Goal: Task Accomplishment & Management: Use online tool/utility

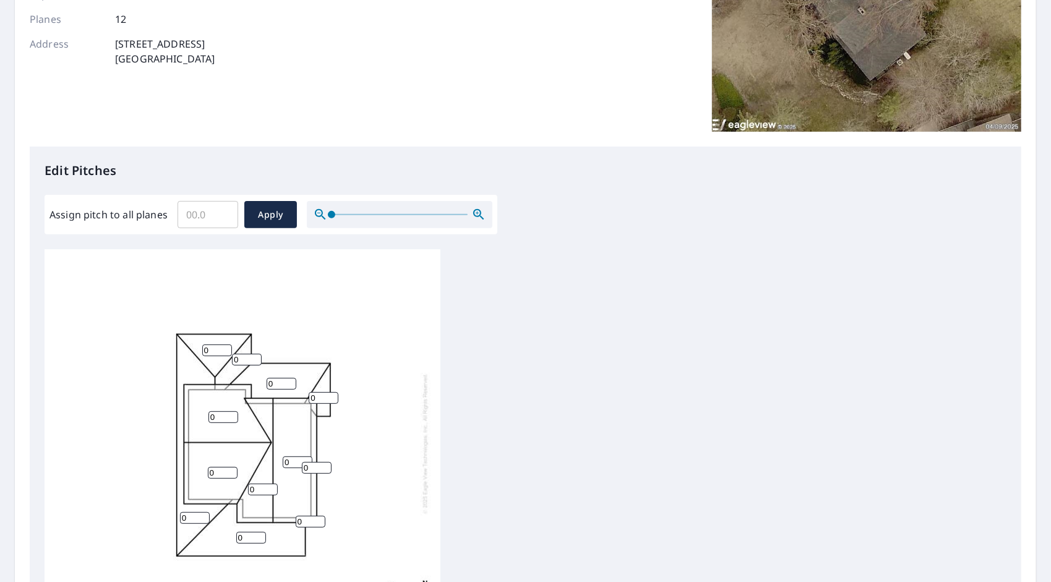
scroll to position [371, 0]
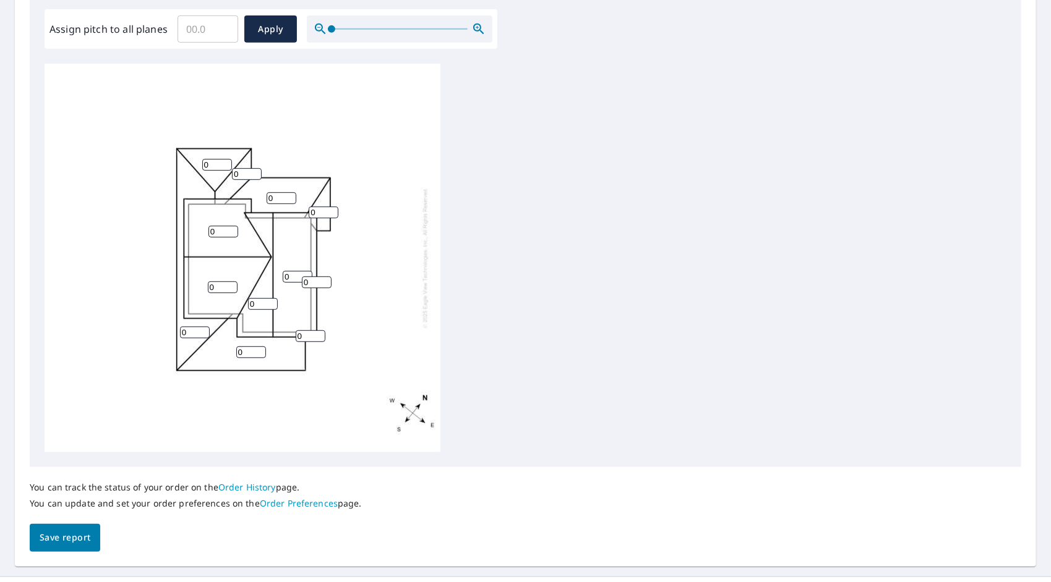
click at [216, 232] on input "0" at bounding box center [223, 232] width 30 height 12
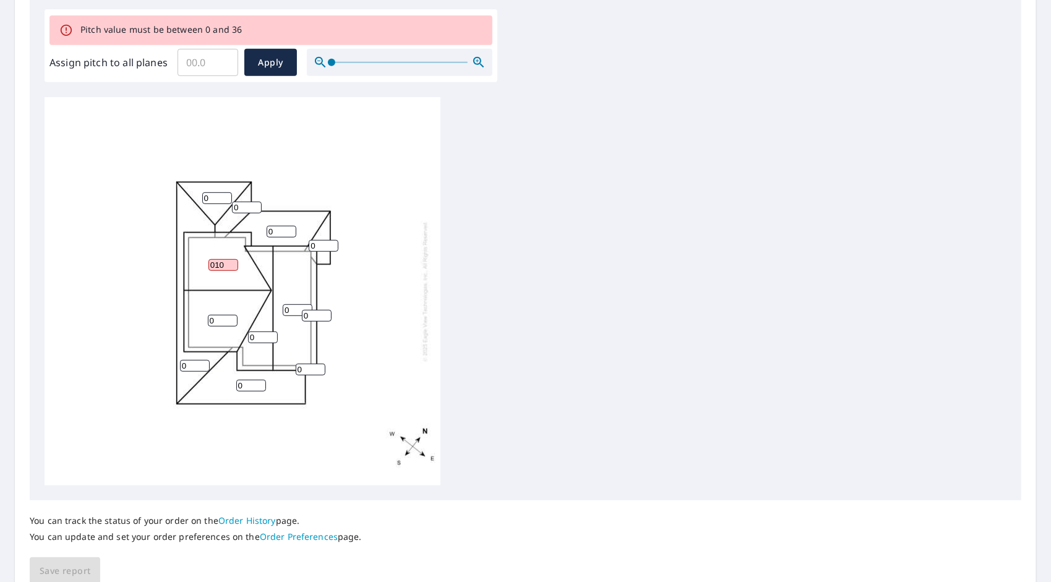
scroll to position [0, 0]
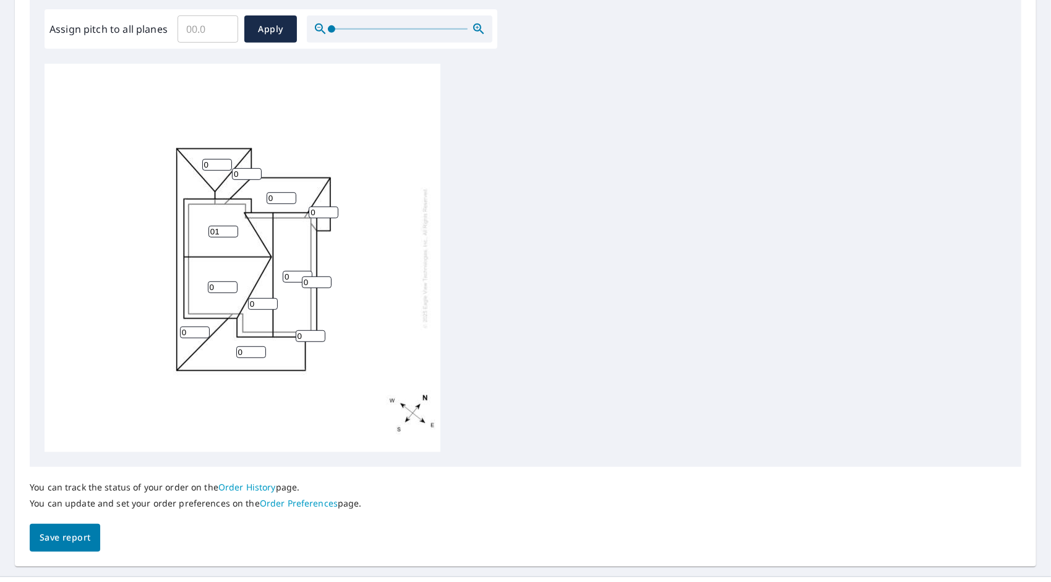
type input "0"
click at [233, 230] on input "1" at bounding box center [223, 232] width 30 height 12
click at [233, 230] on input "2" at bounding box center [223, 232] width 30 height 12
click at [233, 230] on input "3" at bounding box center [223, 232] width 30 height 12
click at [233, 230] on input "4" at bounding box center [223, 232] width 30 height 12
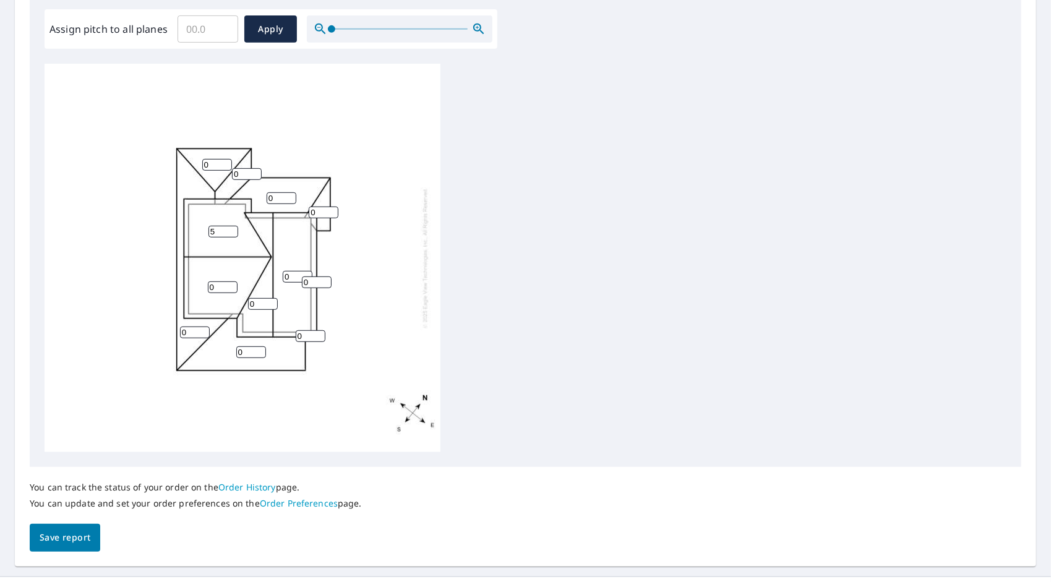
click at [233, 230] on input "5" at bounding box center [223, 232] width 30 height 12
click at [233, 230] on input "6" at bounding box center [223, 232] width 30 height 12
click at [233, 230] on input "7" at bounding box center [223, 232] width 30 height 12
click at [233, 230] on input "8" at bounding box center [223, 232] width 30 height 12
click at [233, 230] on input "9" at bounding box center [223, 232] width 30 height 12
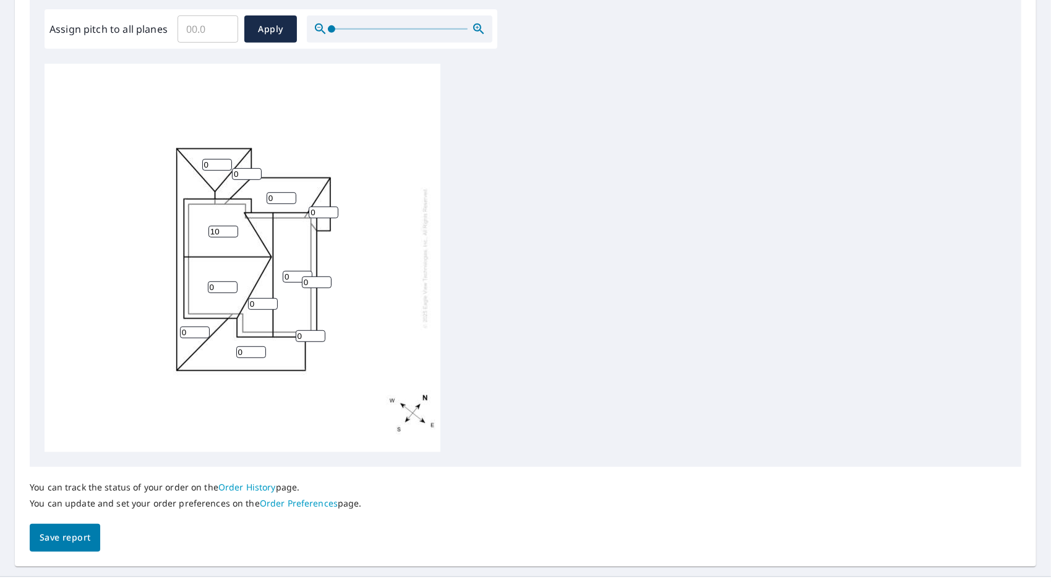
type input "10"
click at [233, 230] on input "10" at bounding box center [223, 232] width 30 height 12
click at [231, 283] on input "1" at bounding box center [223, 287] width 30 height 12
click at [231, 283] on input "2" at bounding box center [223, 287] width 30 height 12
click at [231, 283] on input "3" at bounding box center [223, 287] width 30 height 12
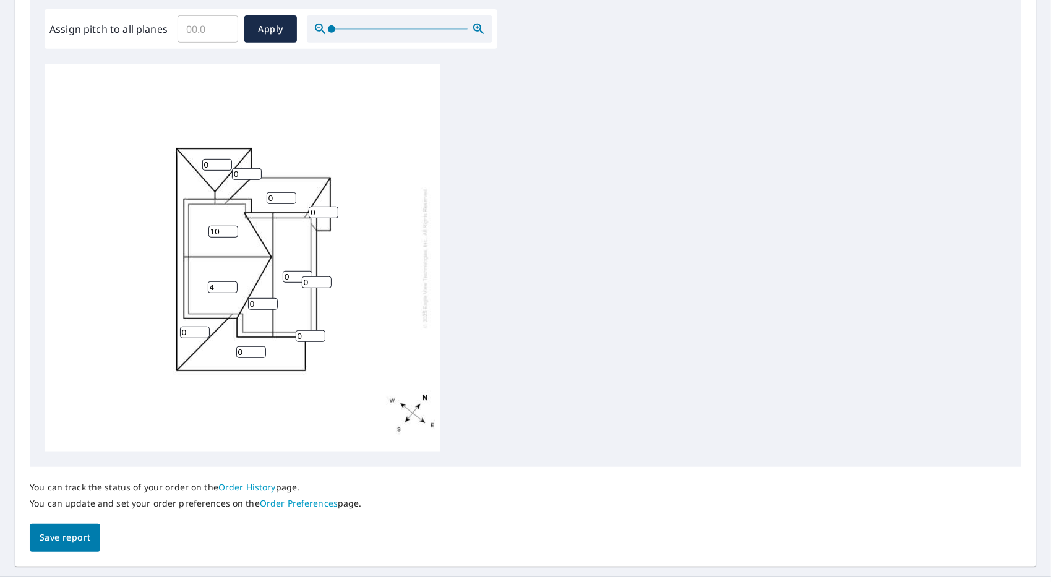
click at [231, 283] on input "4" at bounding box center [223, 287] width 30 height 12
click at [231, 283] on input "5" at bounding box center [223, 287] width 30 height 12
click at [231, 283] on input "6" at bounding box center [223, 287] width 30 height 12
click at [231, 283] on input "7" at bounding box center [223, 287] width 30 height 12
click at [231, 283] on input "8" at bounding box center [223, 287] width 30 height 12
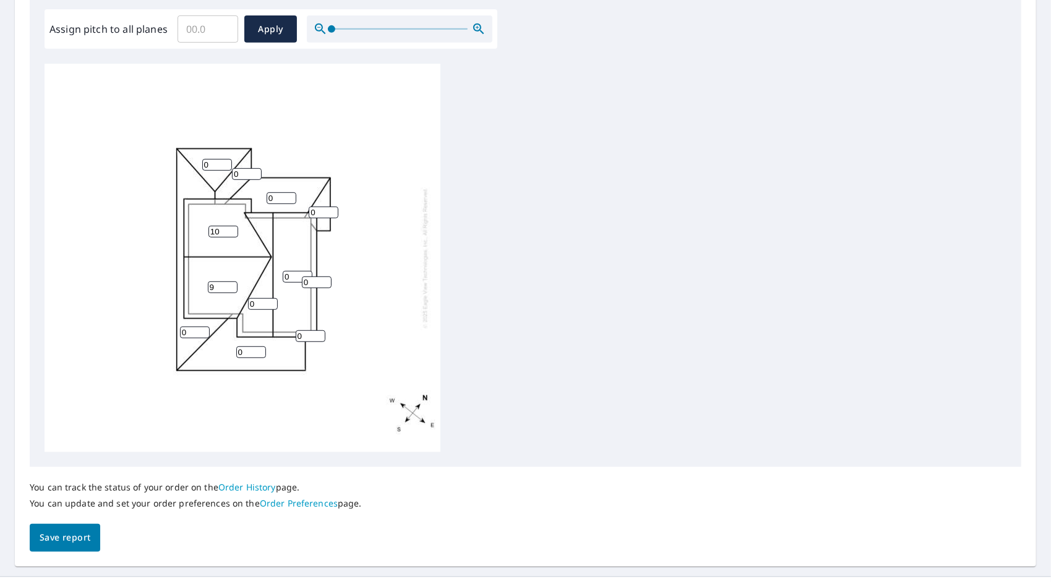
click at [231, 283] on input "9" at bounding box center [223, 287] width 30 height 12
type input "10"
click at [231, 283] on input "10" at bounding box center [223, 287] width 30 height 12
click at [272, 302] on input "1" at bounding box center [263, 304] width 30 height 12
click at [272, 302] on input "2" at bounding box center [263, 304] width 30 height 12
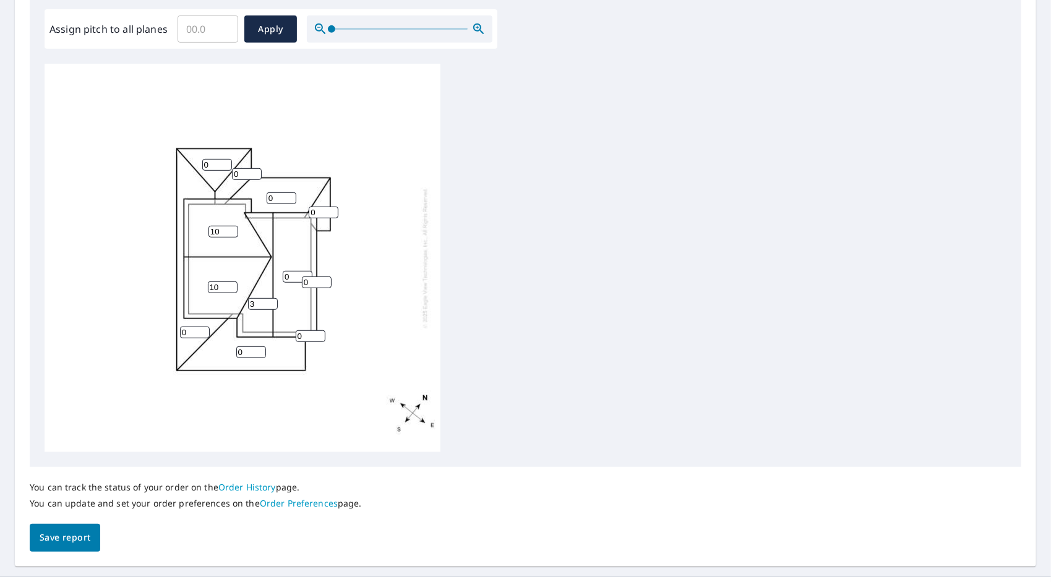
click at [272, 302] on input "3" at bounding box center [263, 304] width 30 height 12
click at [272, 302] on input "4" at bounding box center [263, 304] width 30 height 12
click at [272, 302] on input "5" at bounding box center [263, 304] width 30 height 12
click at [272, 302] on input "6" at bounding box center [263, 304] width 30 height 12
click at [272, 302] on input "7" at bounding box center [263, 304] width 30 height 12
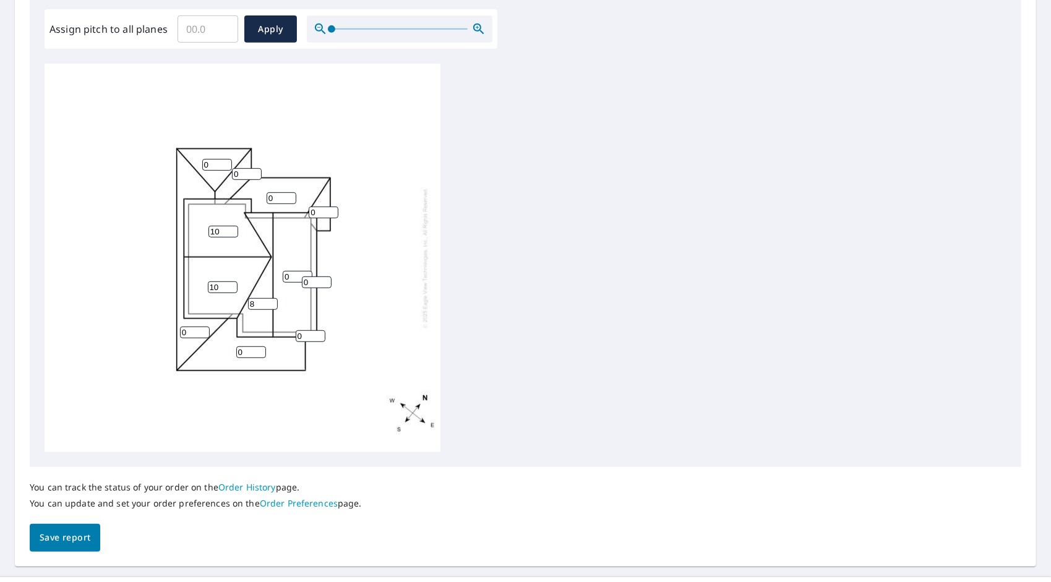
click at [272, 302] on input "8" at bounding box center [263, 304] width 30 height 12
click at [272, 302] on input "9" at bounding box center [263, 304] width 30 height 12
type input "10"
click at [272, 302] on input "10" at bounding box center [263, 304] width 30 height 12
click at [307, 272] on input "1" at bounding box center [298, 277] width 30 height 12
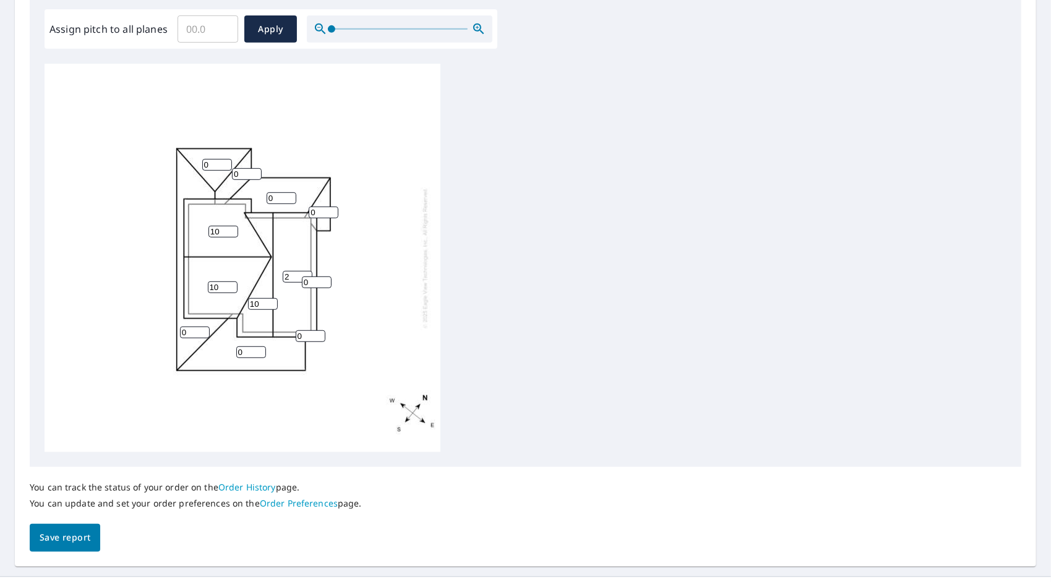
click at [307, 272] on input "2" at bounding box center [298, 277] width 30 height 12
click at [307, 272] on input "3" at bounding box center [298, 277] width 30 height 12
click at [307, 272] on input "4" at bounding box center [298, 277] width 30 height 12
click at [307, 272] on input "5" at bounding box center [298, 277] width 30 height 12
click at [307, 272] on input "6" at bounding box center [298, 277] width 30 height 12
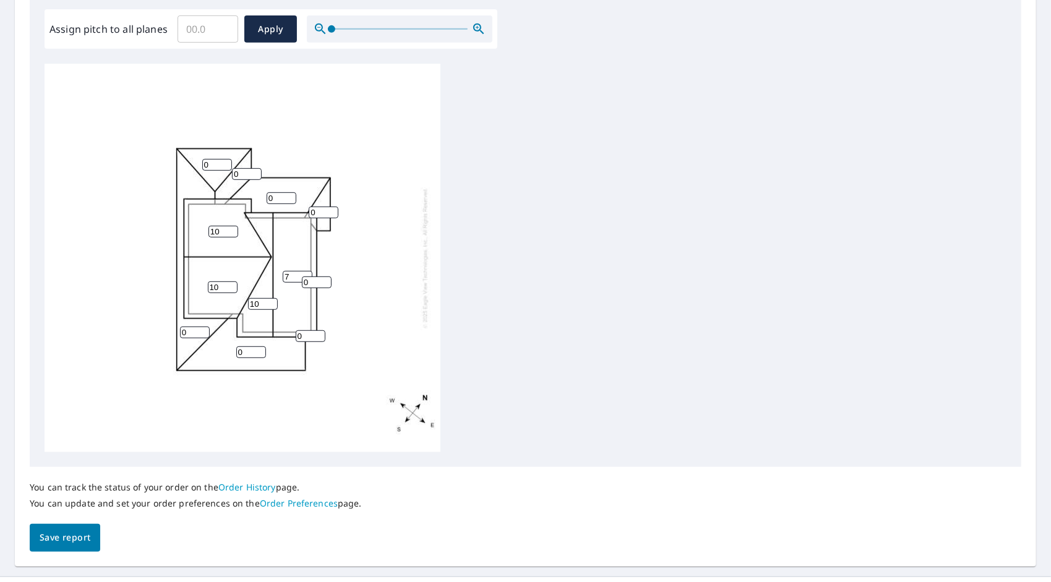
click at [306, 272] on input "7" at bounding box center [298, 277] width 30 height 12
click at [306, 272] on input "8" at bounding box center [298, 277] width 30 height 12
click at [306, 272] on input "9" at bounding box center [298, 277] width 30 height 12
type input "10"
click at [306, 272] on input "10" at bounding box center [298, 277] width 30 height 12
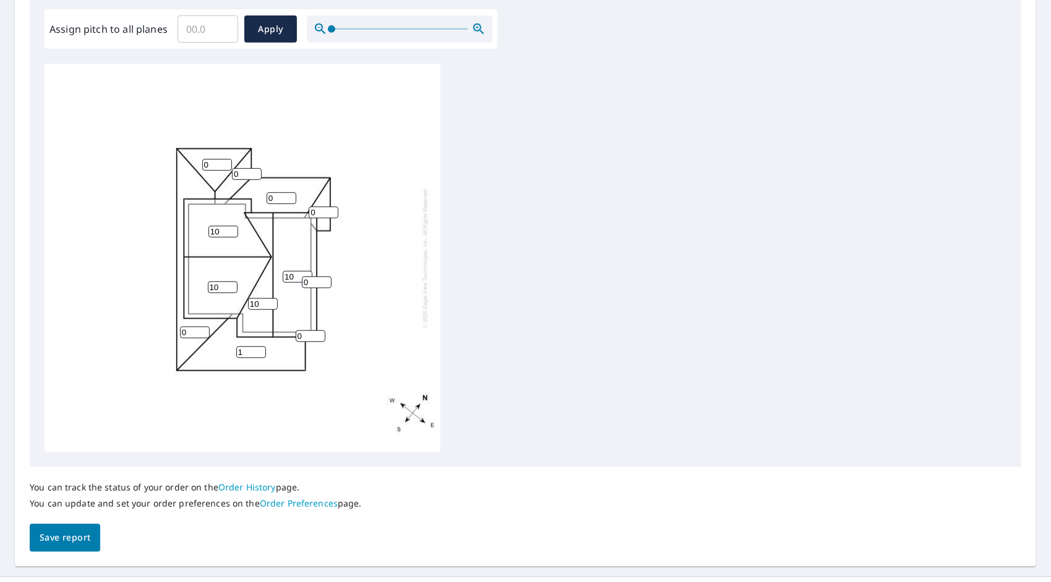
click at [259, 348] on input "1" at bounding box center [251, 352] width 30 height 12
click at [259, 348] on input "2" at bounding box center [251, 352] width 30 height 12
click at [259, 348] on input "3" at bounding box center [251, 352] width 30 height 12
type input "4"
click at [259, 348] on input "4" at bounding box center [251, 352] width 30 height 12
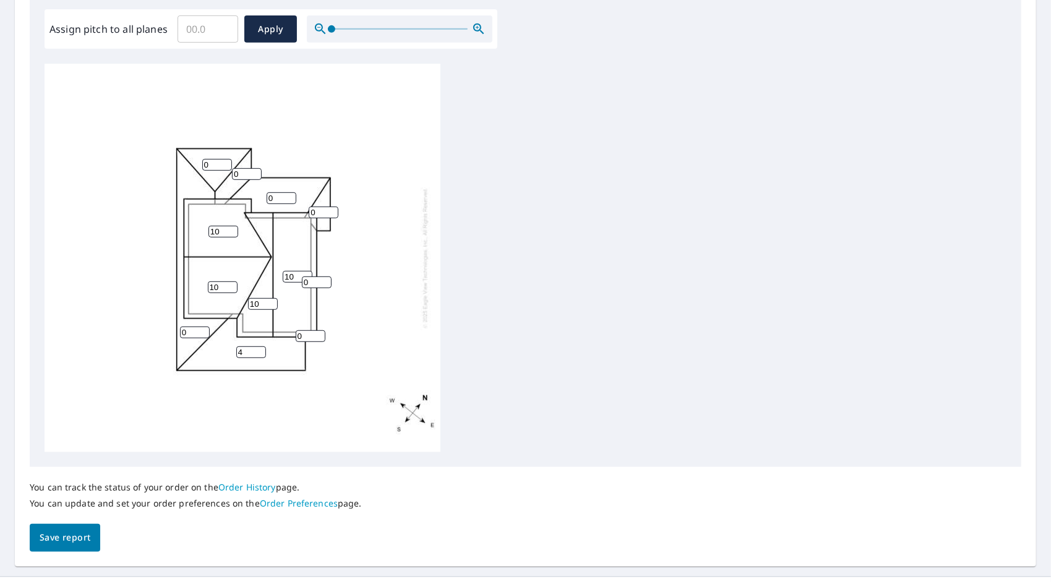
click at [192, 332] on input "0" at bounding box center [195, 333] width 30 height 12
click at [203, 329] on input "1" at bounding box center [195, 333] width 30 height 12
click at [203, 329] on input "2" at bounding box center [195, 333] width 30 height 12
click at [203, 329] on input "3" at bounding box center [195, 333] width 30 height 12
type input "4"
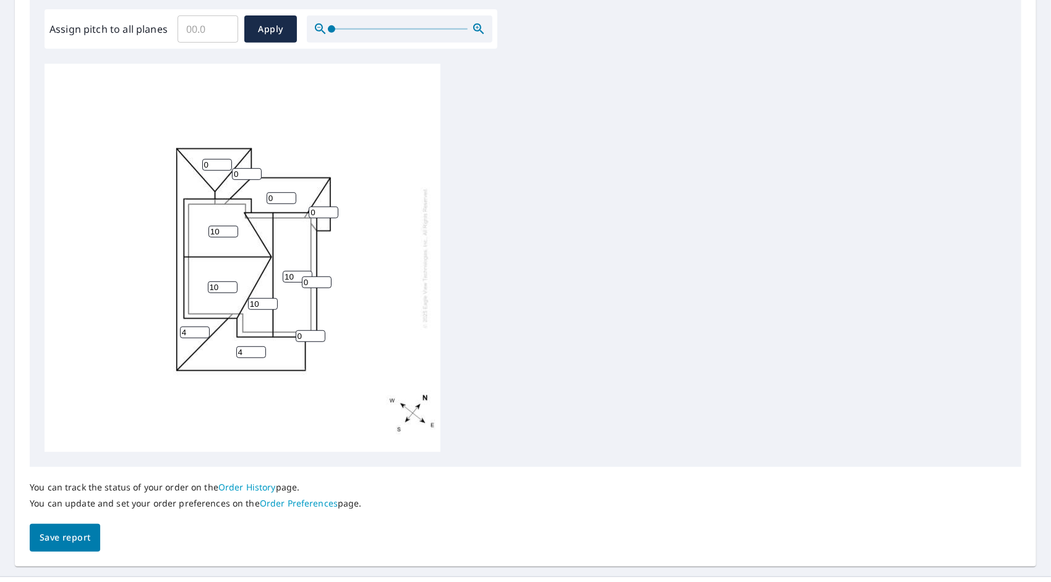
click at [203, 329] on input "4" at bounding box center [195, 333] width 30 height 12
click at [214, 167] on input "0" at bounding box center [217, 165] width 30 height 12
click at [225, 161] on input "1" at bounding box center [217, 165] width 30 height 12
click at [225, 161] on input "2" at bounding box center [217, 165] width 30 height 12
click at [225, 161] on input "3" at bounding box center [217, 165] width 30 height 12
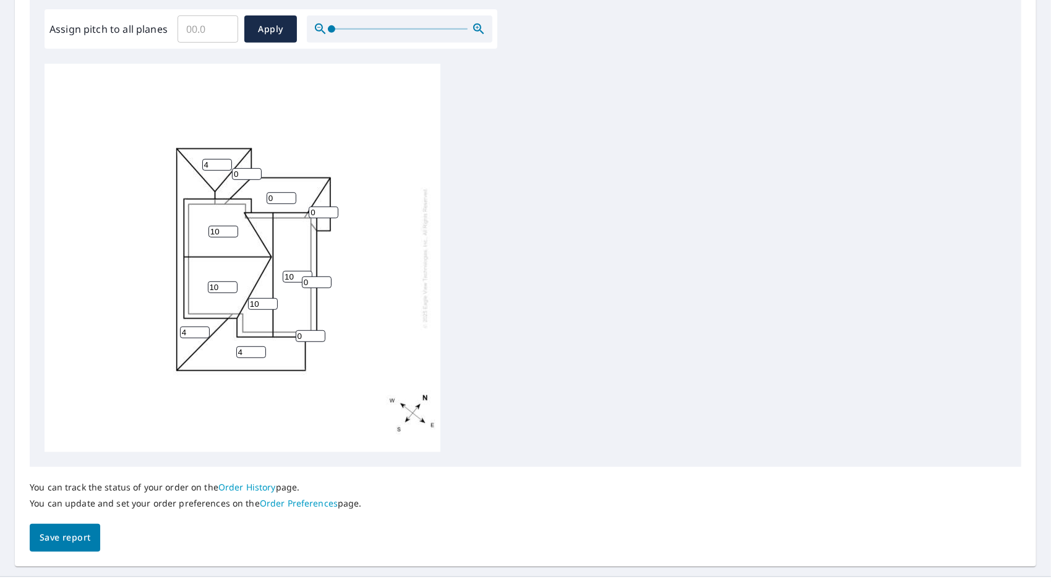
type input "4"
click at [225, 161] on input "4" at bounding box center [217, 165] width 30 height 12
click at [239, 169] on input "0" at bounding box center [247, 174] width 30 height 12
click at [254, 173] on input "1" at bounding box center [247, 174] width 30 height 12
click at [254, 173] on input "2" at bounding box center [247, 174] width 30 height 12
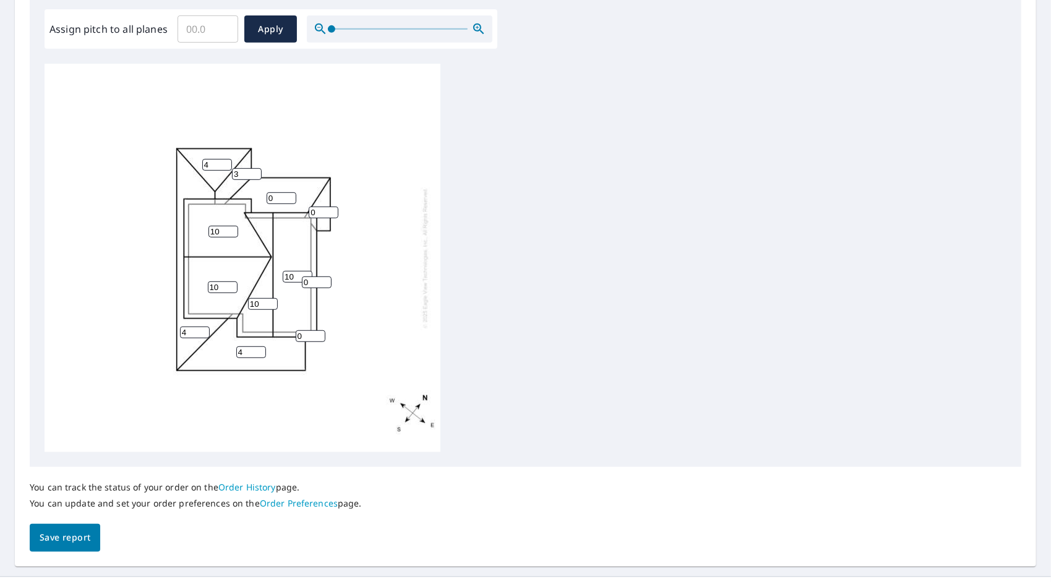
click at [254, 173] on input "3" at bounding box center [247, 174] width 30 height 12
type input "4"
click at [254, 173] on input "4" at bounding box center [247, 174] width 30 height 12
click at [289, 197] on input "1" at bounding box center [282, 198] width 30 height 12
click at [289, 197] on input "2" at bounding box center [282, 198] width 30 height 12
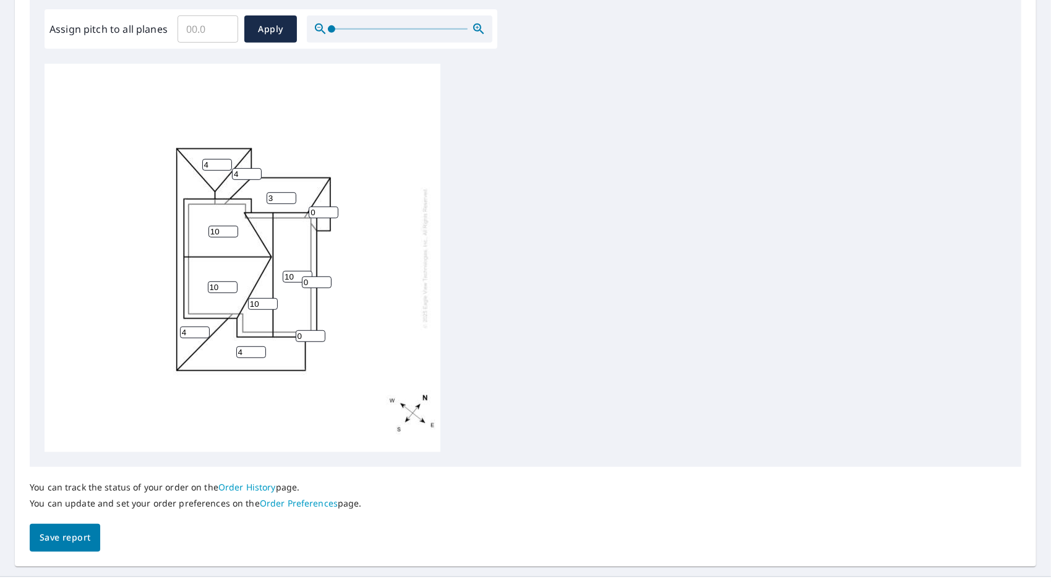
click at [289, 196] on input "3" at bounding box center [282, 198] width 30 height 12
type input "4"
click at [289, 196] on input "4" at bounding box center [282, 198] width 30 height 12
click at [331, 209] on input "1" at bounding box center [324, 213] width 30 height 12
click at [331, 209] on input "2" at bounding box center [324, 213] width 30 height 12
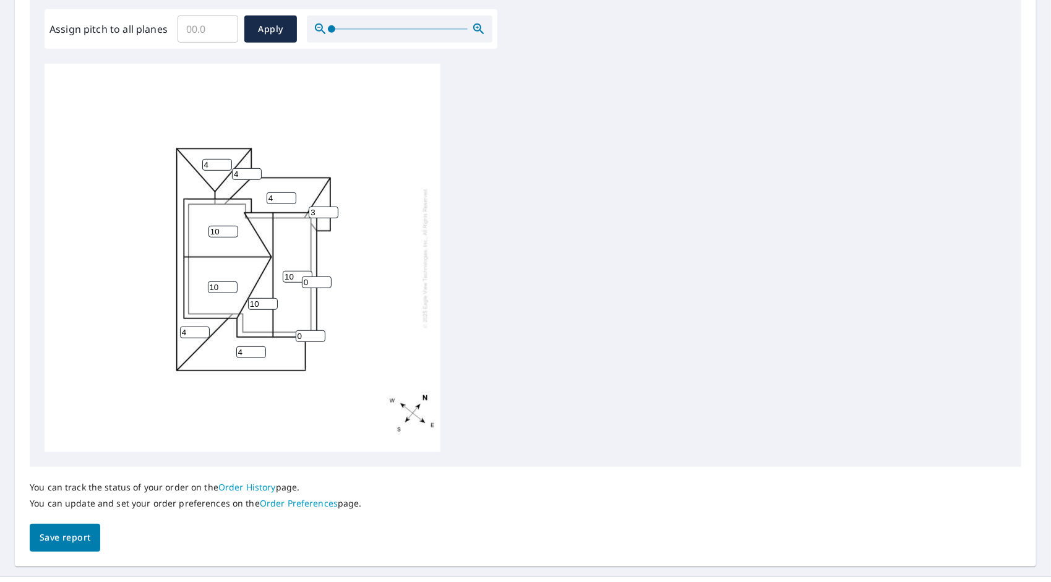
click at [331, 209] on input "3" at bounding box center [324, 213] width 30 height 12
type input "4"
click at [331, 209] on input "4" at bounding box center [324, 213] width 30 height 12
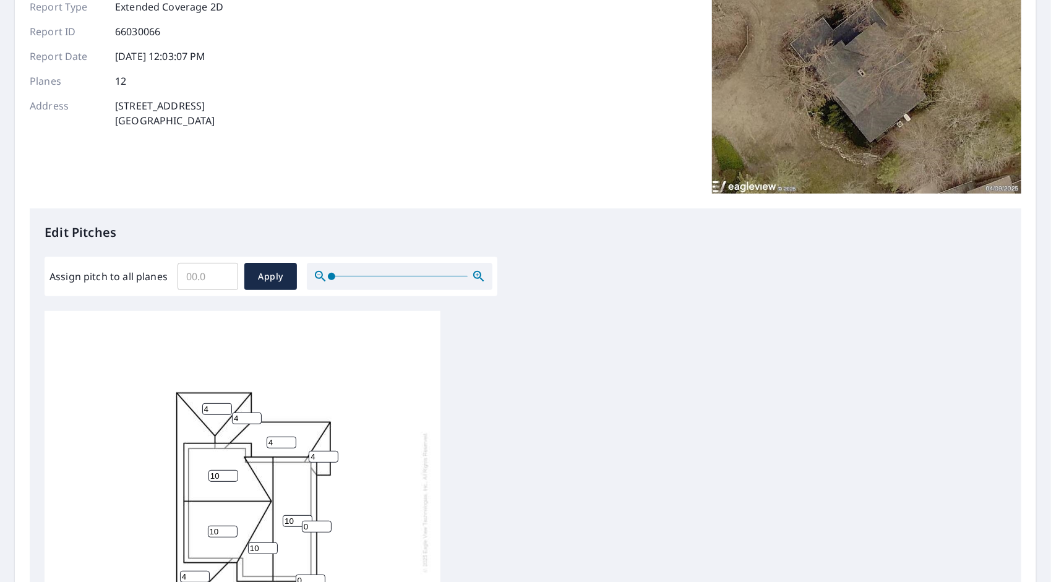
scroll to position [186, 0]
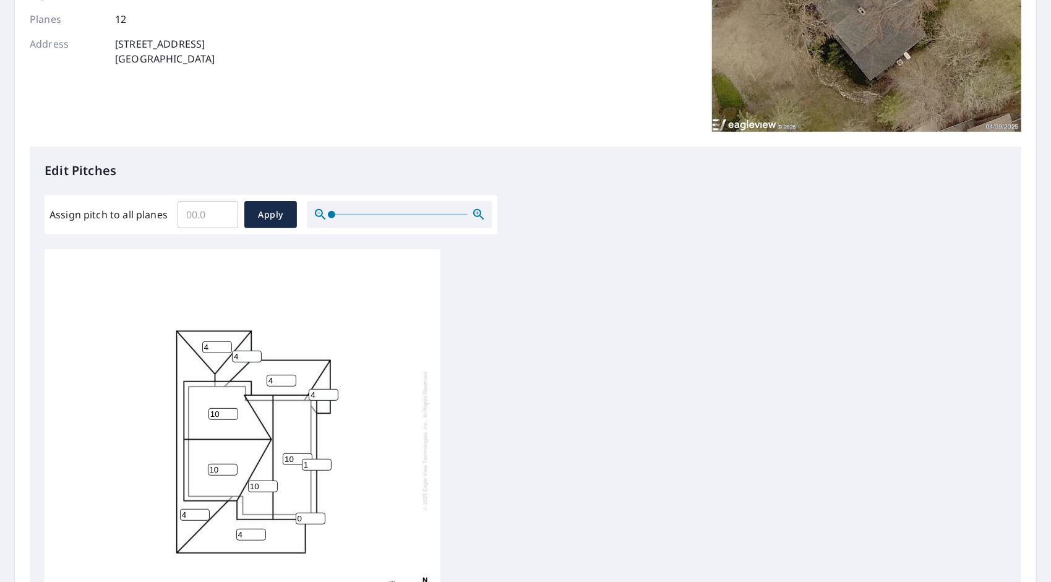
click at [326, 459] on input "1" at bounding box center [317, 465] width 30 height 12
click at [326, 459] on input "2" at bounding box center [317, 465] width 30 height 12
click at [326, 459] on input "3" at bounding box center [317, 465] width 30 height 12
click at [326, 459] on input "4" at bounding box center [317, 465] width 30 height 12
click at [326, 459] on input "5" at bounding box center [317, 465] width 30 height 12
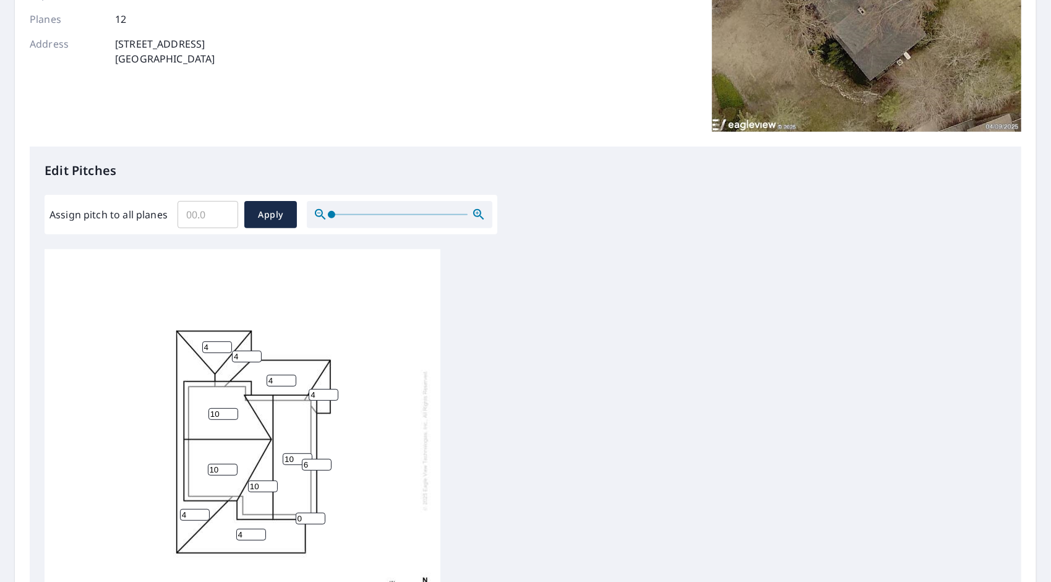
click at [326, 459] on input "6" at bounding box center [317, 465] width 30 height 12
click at [326, 459] on input "7" at bounding box center [317, 465] width 30 height 12
click at [326, 459] on input "8" at bounding box center [317, 465] width 30 height 12
click at [326, 459] on input "9" at bounding box center [317, 465] width 30 height 12
type input "10"
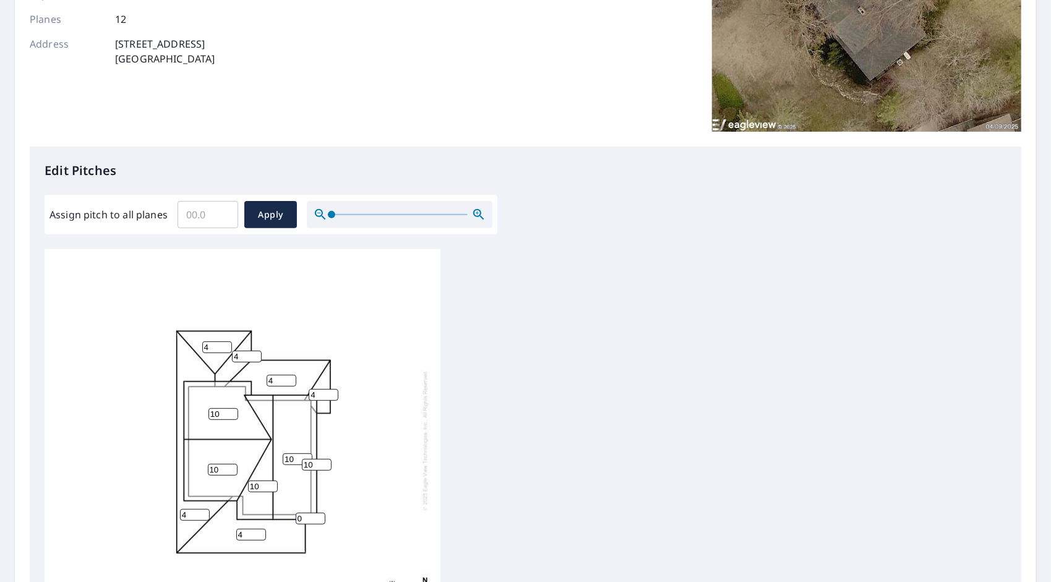
click at [326, 459] on input "10" at bounding box center [317, 465] width 30 height 12
click at [319, 513] on input "1" at bounding box center [311, 519] width 30 height 12
click at [319, 513] on input "2" at bounding box center [311, 519] width 30 height 12
click at [319, 513] on input "3" at bounding box center [311, 519] width 30 height 12
click at [319, 513] on input "4" at bounding box center [311, 519] width 30 height 12
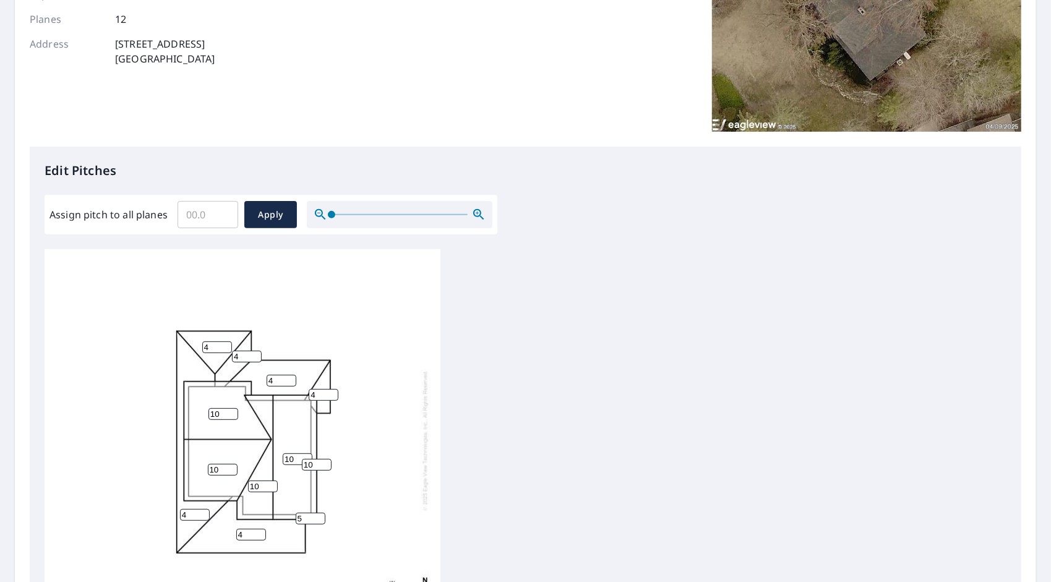
click at [319, 513] on input "5" at bounding box center [311, 519] width 30 height 12
click at [319, 513] on input "6" at bounding box center [311, 519] width 30 height 12
click at [319, 513] on input "7" at bounding box center [311, 519] width 30 height 12
click at [319, 513] on input "8" at bounding box center [311, 519] width 30 height 12
click at [319, 513] on input "9" at bounding box center [311, 519] width 30 height 12
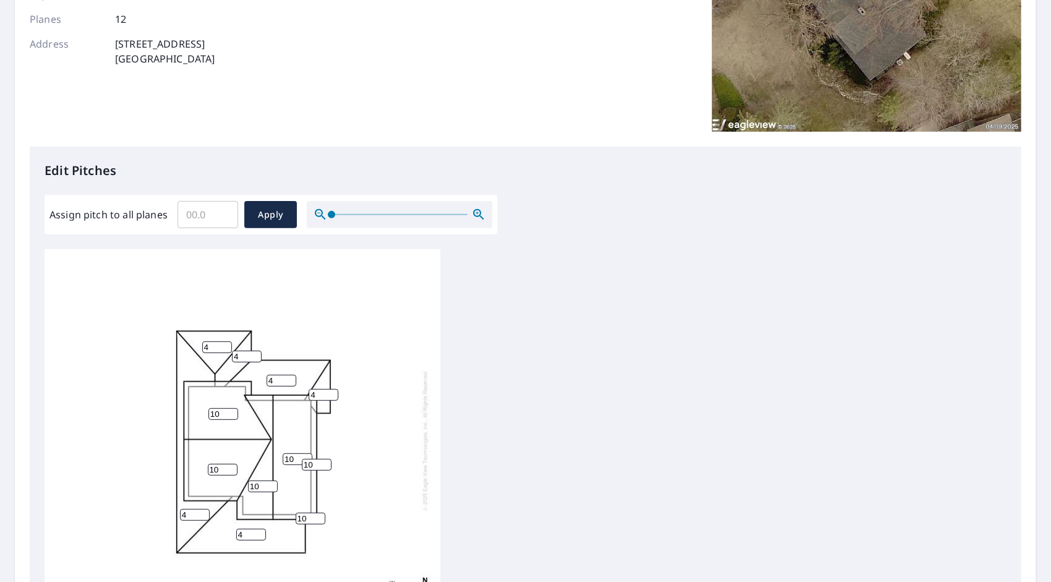
click at [319, 513] on input "10" at bounding box center [311, 519] width 30 height 12
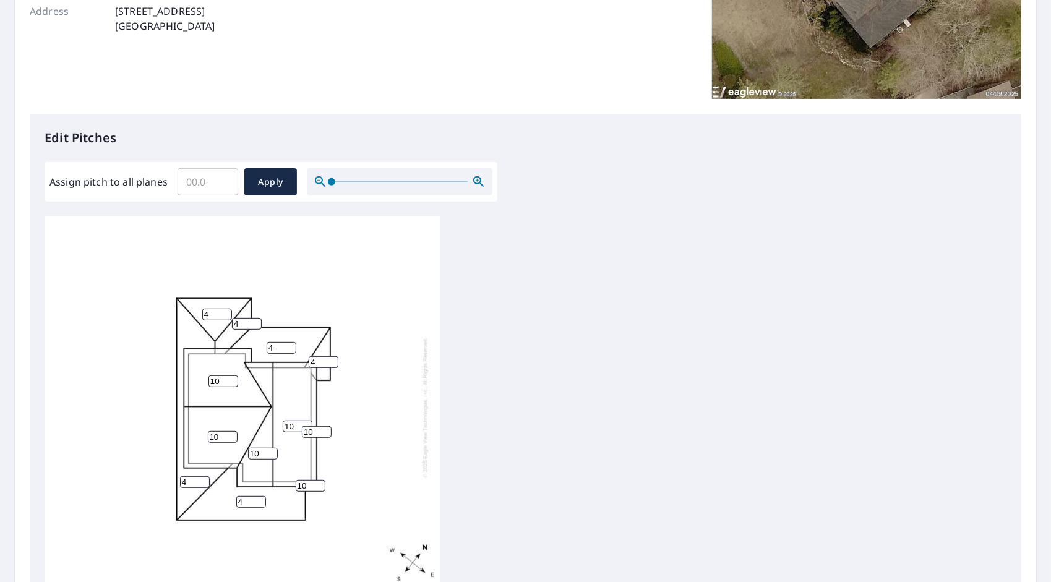
scroll to position [247, 0]
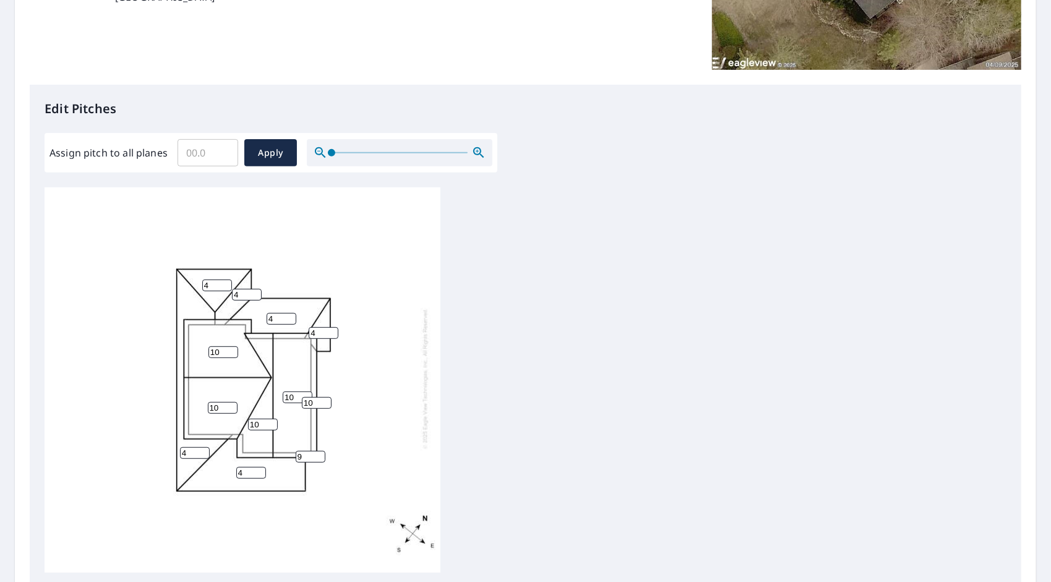
click at [321, 451] on input "9" at bounding box center [311, 457] width 30 height 12
click at [321, 451] on input "8" at bounding box center [311, 457] width 30 height 12
click at [321, 451] on input "7" at bounding box center [311, 457] width 30 height 12
click at [321, 451] on input "6" at bounding box center [311, 457] width 30 height 12
click at [321, 451] on input "5" at bounding box center [311, 457] width 30 height 12
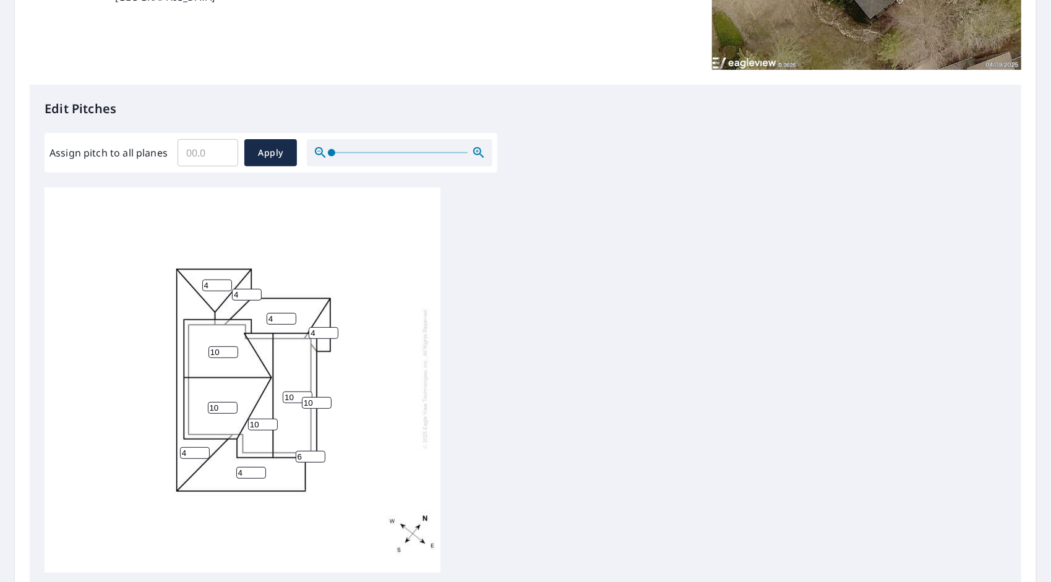
type input "6"
click at [316, 451] on input "6" at bounding box center [311, 457] width 30 height 12
type input "11"
click at [323, 397] on input "11" at bounding box center [317, 403] width 30 height 12
click at [319, 451] on input "5" at bounding box center [311, 457] width 30 height 12
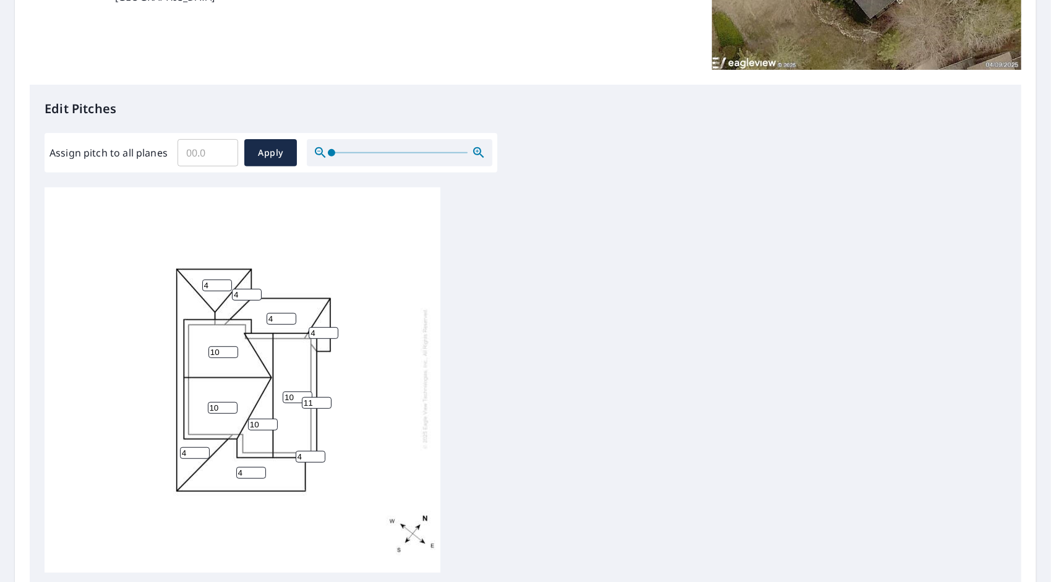
type input "4"
click at [319, 451] on input "4" at bounding box center [311, 457] width 30 height 12
click at [325, 397] on input "10" at bounding box center [317, 403] width 30 height 12
click at [325, 397] on input "9" at bounding box center [317, 403] width 30 height 12
click at [325, 397] on input "8" at bounding box center [317, 403] width 30 height 12
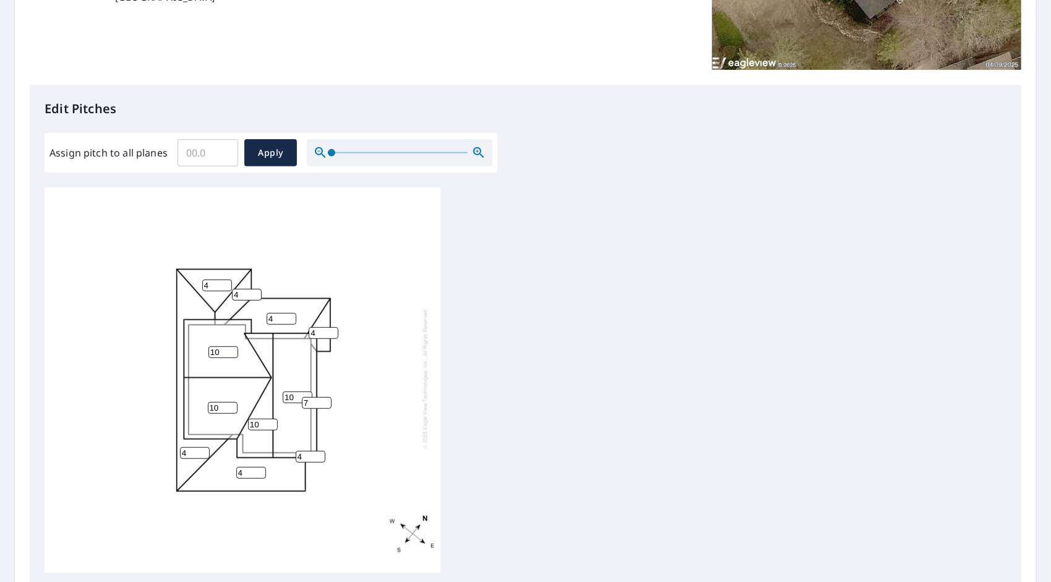
click at [325, 397] on input "7" at bounding box center [317, 403] width 30 height 12
click at [325, 397] on input "6" at bounding box center [317, 403] width 30 height 12
click at [325, 397] on input "5" at bounding box center [317, 403] width 30 height 12
type input "4"
click at [325, 397] on input "4" at bounding box center [317, 403] width 30 height 12
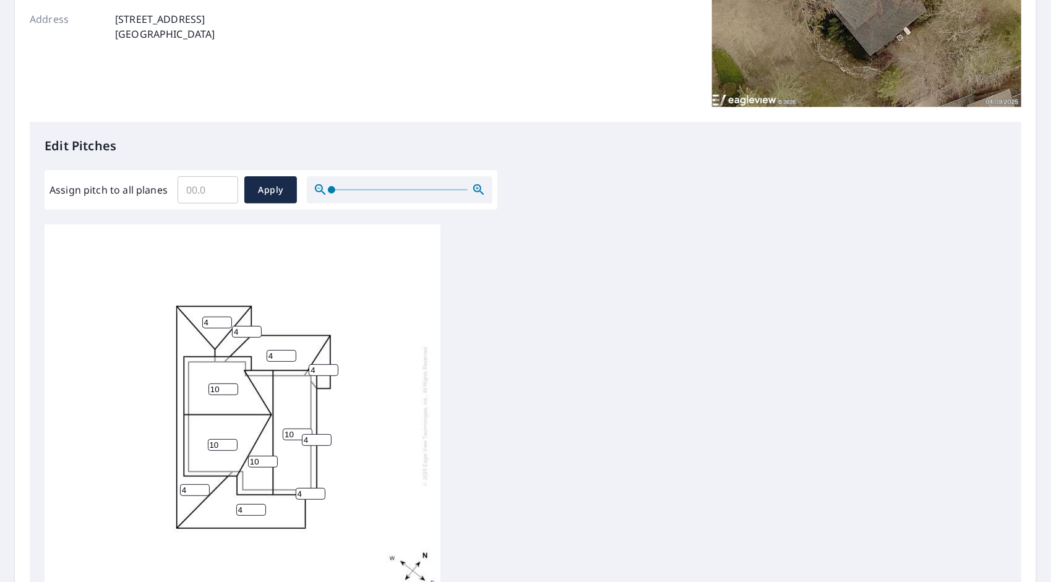
scroll to position [396, 0]
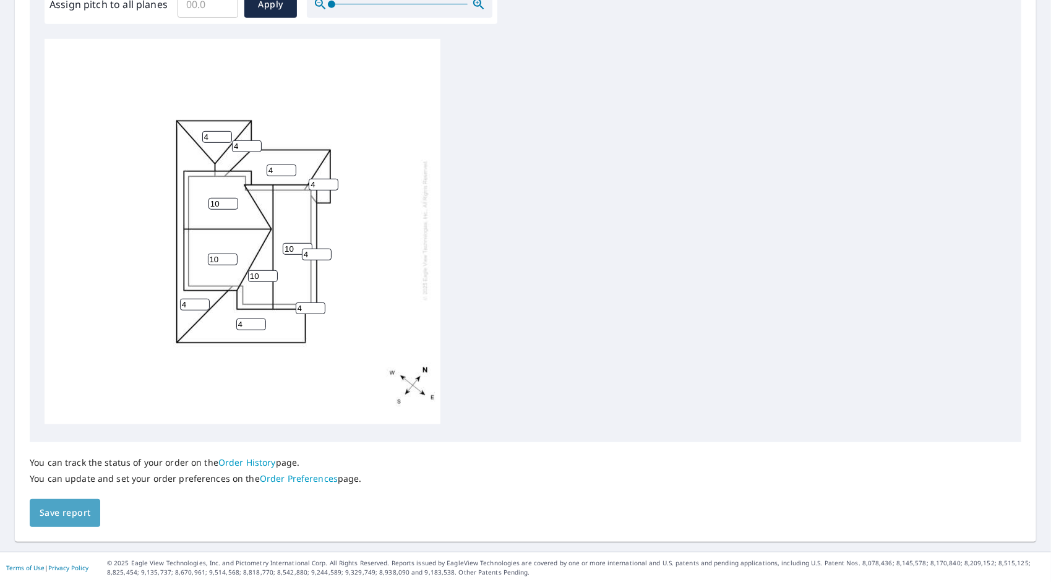
click at [51, 512] on span "Save report" at bounding box center [65, 512] width 51 height 15
click at [41, 510] on div "You can track the status of your order on the Order History page. You can updat…" at bounding box center [525, 484] width 991 height 84
click at [583, 309] on div "10 4 10 10 4 4 10 4 4 4 4 4" at bounding box center [526, 233] width 962 height 388
click at [190, 516] on div "You can track the status of your order on the Order History page. You can updat…" at bounding box center [525, 484] width 991 height 84
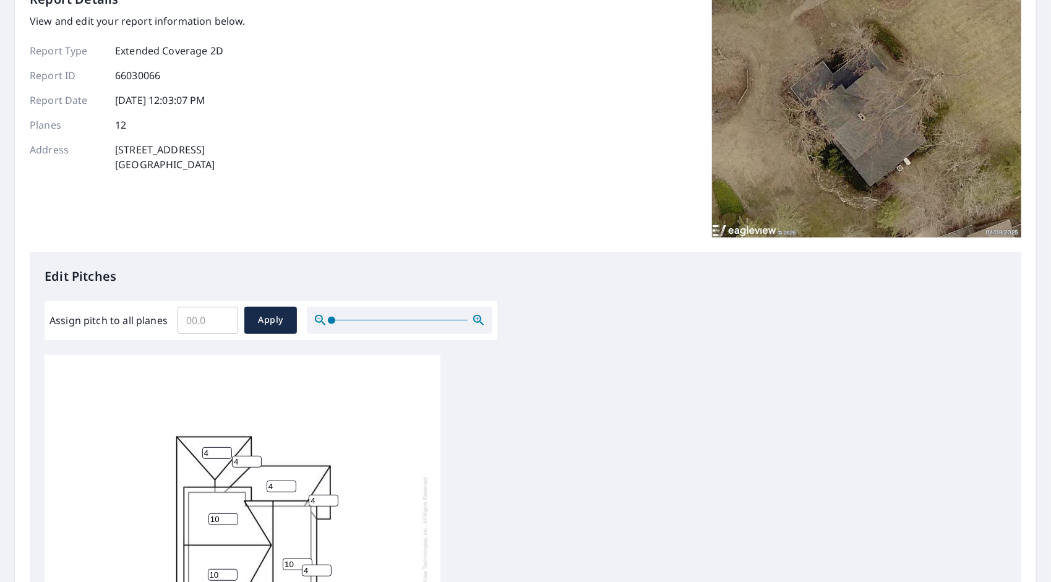
scroll to position [0, 0]
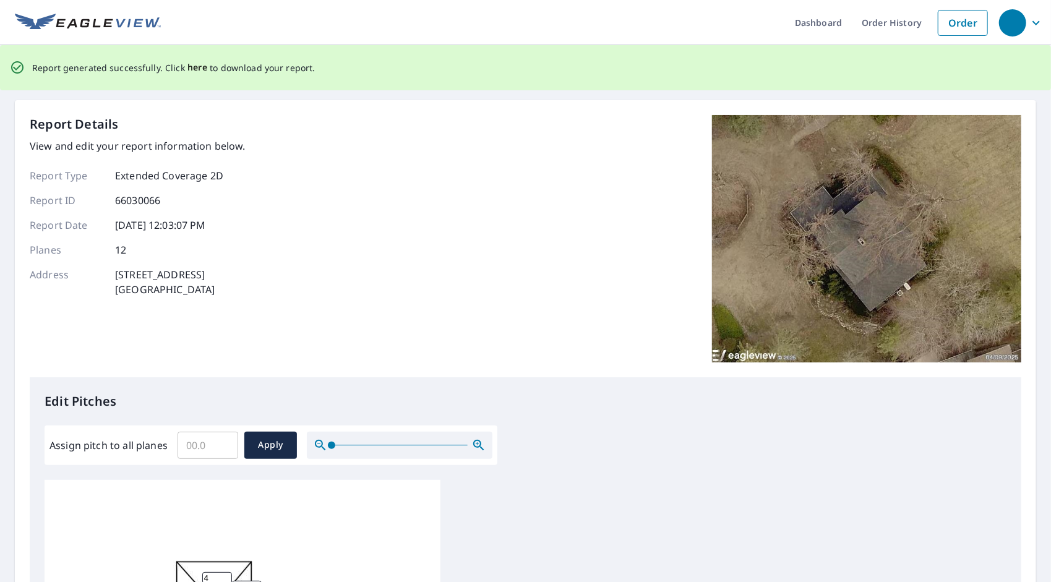
click at [193, 67] on span "here" at bounding box center [197, 67] width 20 height 15
